Goal: Find specific page/section: Find specific page/section

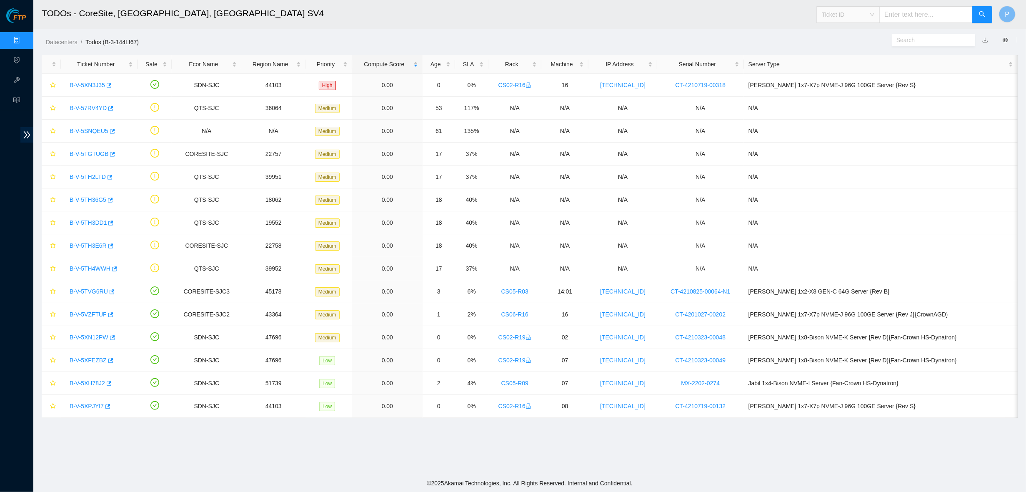
click at [854, 18] on span "Ticket ID" at bounding box center [848, 14] width 53 height 13
click at [847, 57] on div "Rack Number" at bounding box center [847, 57] width 53 height 9
click at [894, 17] on input "text" at bounding box center [925, 14] width 93 height 17
paste input "CL-N06"
type input "CL-N06"
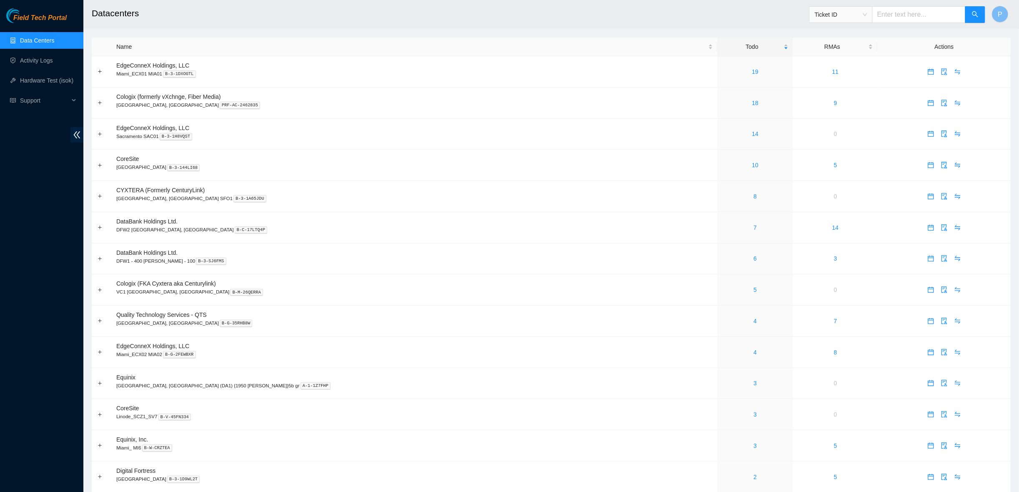
click at [854, 21] on span "Ticket ID" at bounding box center [840, 14] width 63 height 17
click at [853, 15] on span "Ticket ID" at bounding box center [840, 14] width 53 height 13
click at [832, 85] on div "Serial Number" at bounding box center [840, 83] width 53 height 9
click at [842, 15] on span "Serial Number" at bounding box center [840, 14] width 53 height 13
drag, startPoint x: 831, startPoint y: 56, endPoint x: 860, endPoint y: 35, distance: 35.5
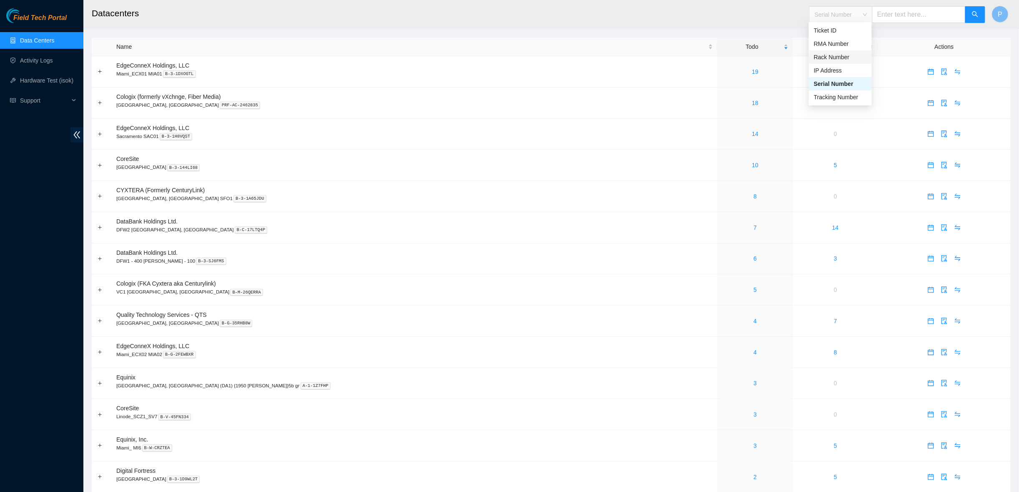
click at [831, 56] on div "Rack Number" at bounding box center [840, 57] width 53 height 9
click at [905, 4] on span "Rack Number Rack Number" at bounding box center [897, 12] width 176 height 22
click at [901, 8] on input "text" at bounding box center [918, 14] width 93 height 17
paste input "CL-N06"
type input "CL-N06"
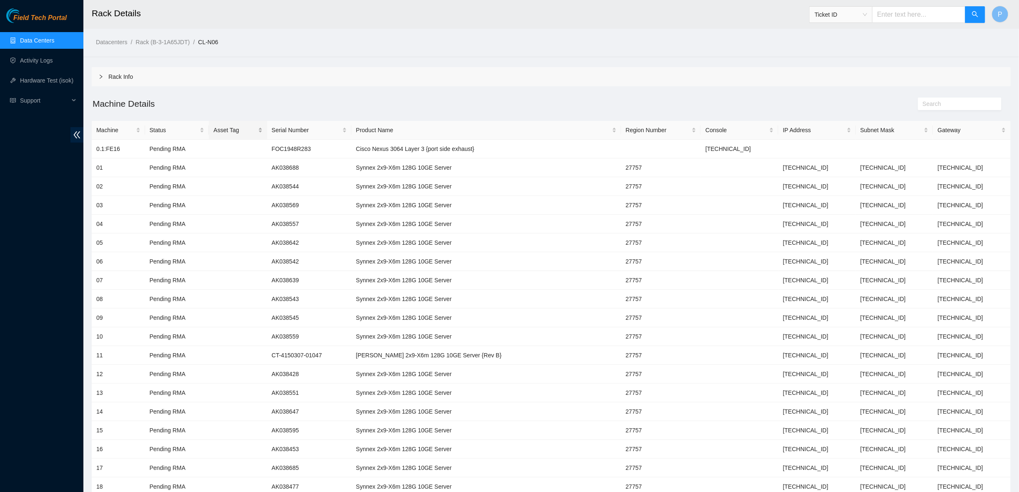
click at [226, 125] on div "Asset Tag" at bounding box center [237, 129] width 49 height 9
click at [226, 104] on h2 "Machine Details" at bounding box center [436, 104] width 689 height 14
click at [73, 135] on icon "double-left" at bounding box center [77, 134] width 9 height 9
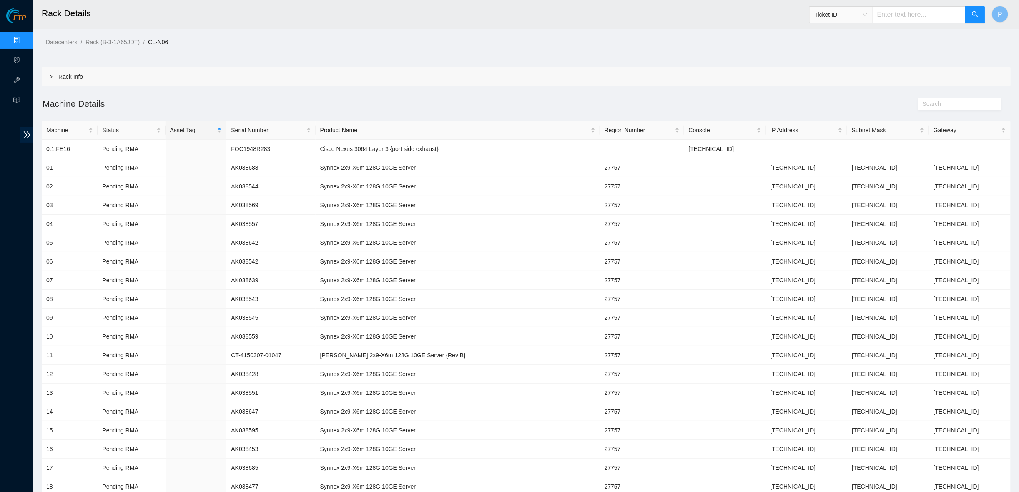
click at [854, 23] on span "Ticket ID" at bounding box center [840, 14] width 63 height 17
click at [16, 104] on span "read" at bounding box center [16, 101] width 7 height 17
click at [58, 103] on link "Documentation" at bounding box center [60, 101] width 39 height 7
